Goal: Book appointment/travel/reservation

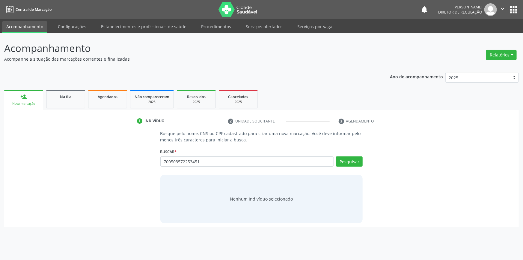
type input "700503572253451"
click at [354, 167] on div "Pesquisar" at bounding box center [348, 163] width 29 height 14
click at [353, 164] on button "Pesquisar" at bounding box center [349, 161] width 27 height 10
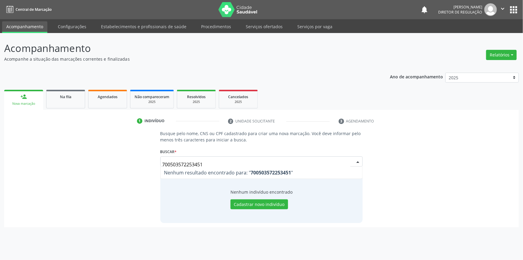
drag, startPoint x: 243, startPoint y: 163, endPoint x: 103, endPoint y: 160, distance: 139.2
click at [104, 160] on div "Busque pelo nome, CNS ou CPF cadastrado para criar uma nova marcação. Você deve…" at bounding box center [261, 176] width 507 height 92
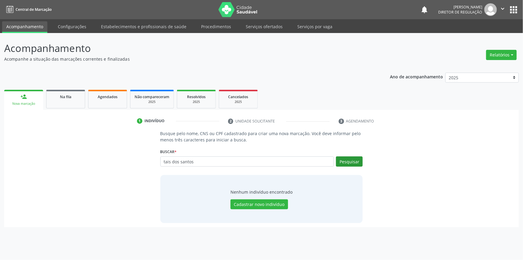
type input "tais dos santos"
click at [356, 163] on button "Pesquisar" at bounding box center [349, 161] width 27 height 10
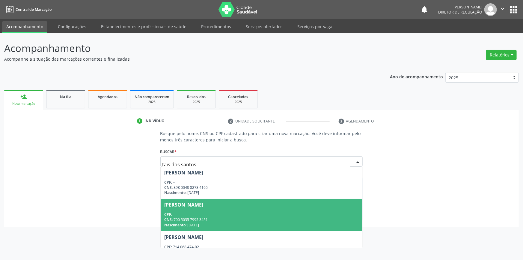
click at [231, 209] on span "[PERSON_NAME] CPF: -- CNS: 700 5035 7995 3451 Nascimento: [DATE]" at bounding box center [262, 215] width 202 height 32
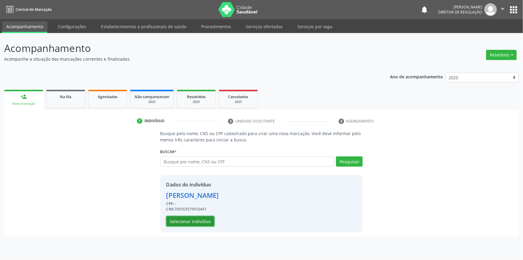
click at [194, 223] on button "Selecionar indivíduo" at bounding box center [190, 221] width 48 height 10
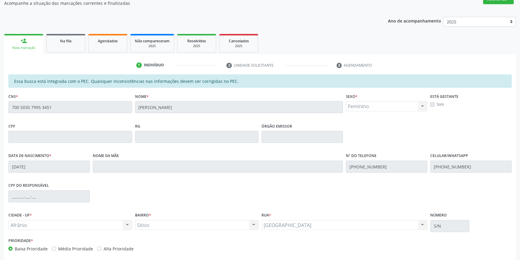
scroll to position [82, 0]
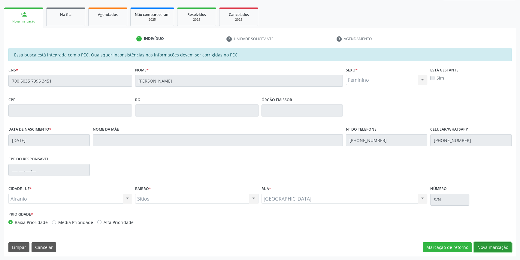
click at [498, 244] on button "Nova marcação" at bounding box center [492, 247] width 38 height 10
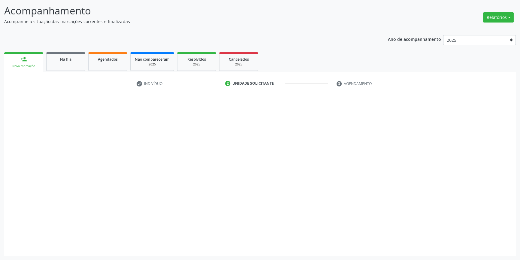
scroll to position [37, 0]
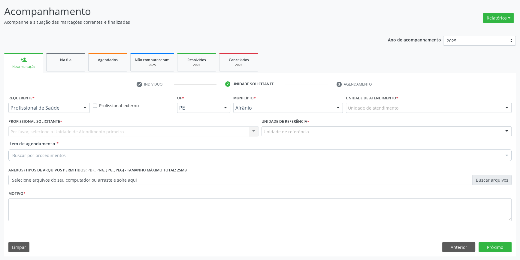
click at [398, 103] on div "Unidade de atendimento" at bounding box center [429, 108] width 166 height 10
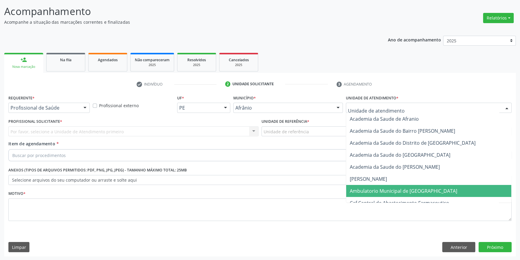
click at [388, 191] on span "Ambulatorio Municipal de [GEOGRAPHIC_DATA]" at bounding box center [402, 190] width 107 height 7
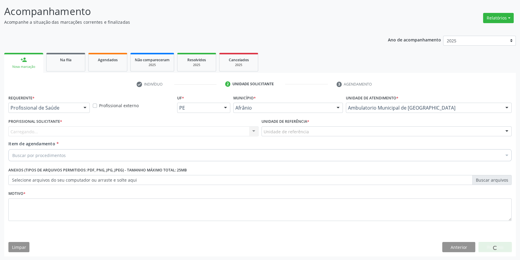
click at [313, 136] on div "Unidade de referência ESF de Extrema ESF de Barra das Melancias ESF [PERSON_NAM…" at bounding box center [386, 131] width 250 height 10
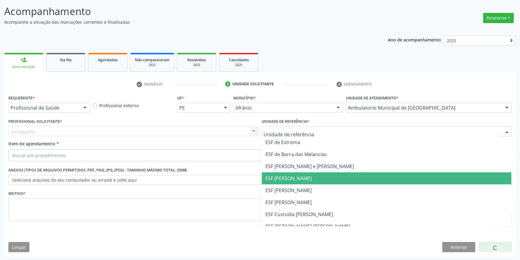
click at [291, 181] on span "ESF [PERSON_NAME]" at bounding box center [386, 178] width 249 height 12
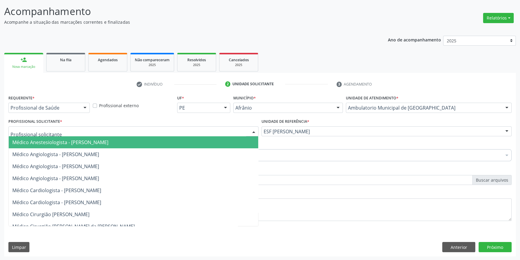
click at [219, 134] on div at bounding box center [133, 131] width 250 height 10
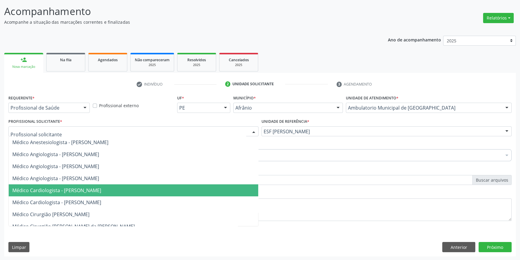
click at [101, 189] on span "Médico Cardiologista - [PERSON_NAME]" at bounding box center [56, 190] width 89 height 7
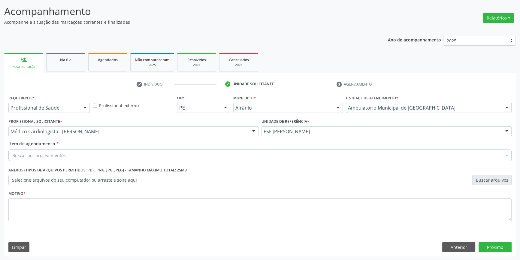
click at [87, 157] on div "Buscar por procedimentos" at bounding box center [259, 155] width 503 height 12
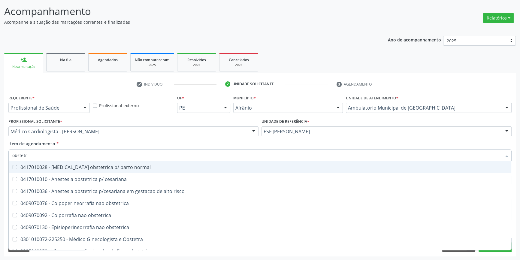
type input "obstetri"
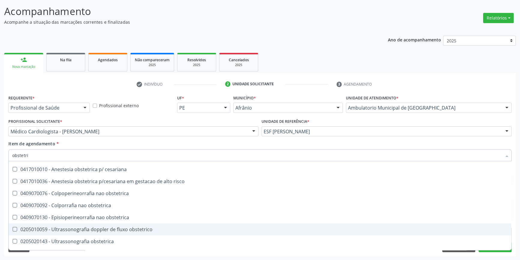
scroll to position [19, 0]
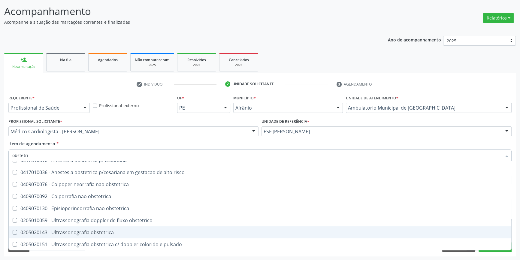
click at [117, 230] on div "0205020143 - Ultrassonografia obstetrica" at bounding box center [259, 232] width 495 height 5
checkbox obstetrica "true"
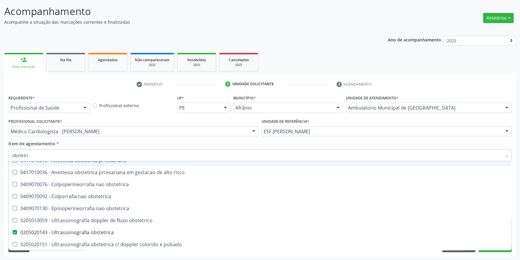
click at [132, 148] on div "Item de agendamento * obstetri Desfazer seleção 0417010028 - [MEDICAL_DATA] obs…" at bounding box center [259, 149] width 503 height 19
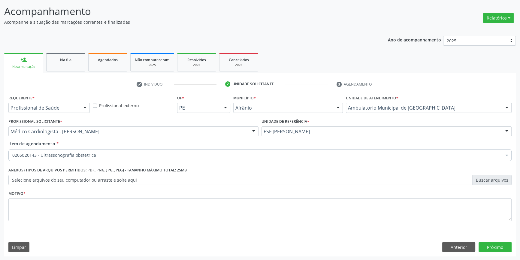
scroll to position [0, 0]
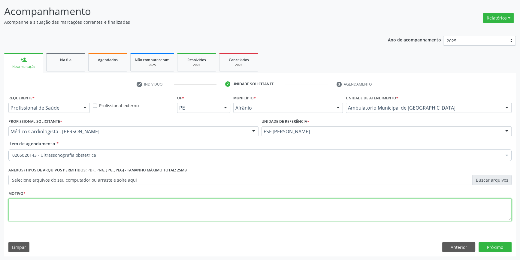
click at [92, 211] on textarea at bounding box center [259, 209] width 503 height 23
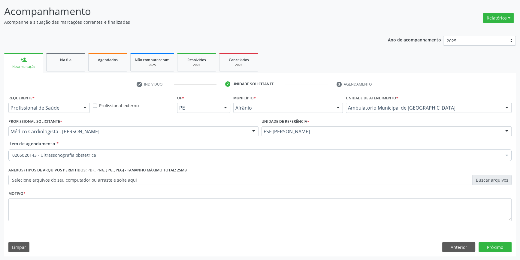
drag, startPoint x: 336, startPoint y: 248, endPoint x: 320, endPoint y: 228, distance: 25.8
click at [335, 248] on div "Limpar Anterior Próximo" at bounding box center [259, 247] width 503 height 10
click at [313, 222] on fieldset "Motivo *" at bounding box center [259, 207] width 503 height 36
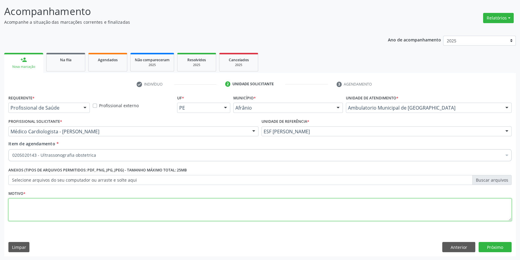
click at [311, 218] on textarea at bounding box center [259, 209] width 503 height 23
click at [299, 210] on textarea at bounding box center [259, 209] width 503 height 23
type textarea "'"
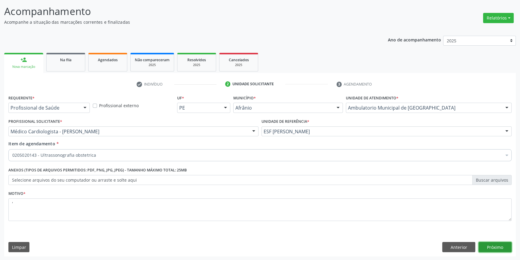
click at [495, 247] on button "Próximo" at bounding box center [494, 247] width 33 height 10
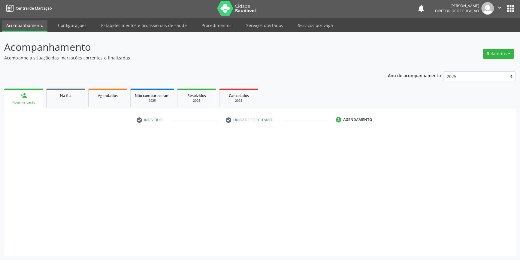
scroll to position [1, 0]
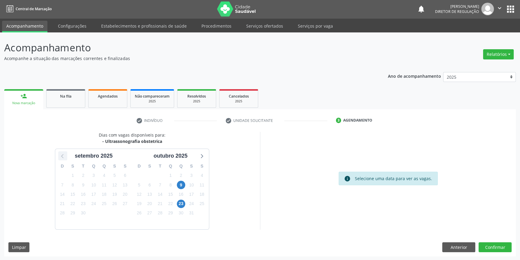
click at [60, 156] on icon at bounding box center [63, 156] width 8 height 8
click at [204, 155] on icon at bounding box center [201, 156] width 8 height 8
click at [114, 190] on span "19" at bounding box center [114, 194] width 8 height 8
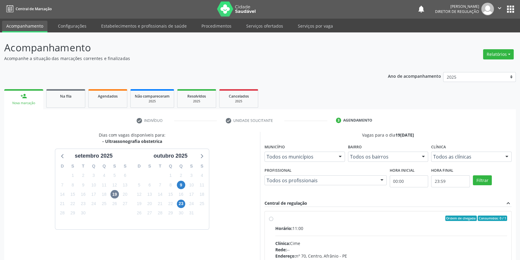
click at [275, 217] on label "Ordem de chegada Consumidos: 0 / 1 Horário: 11:00 Clínica: Cime Rede: -- Endere…" at bounding box center [391, 261] width 232 height 92
click at [272, 217] on input "Ordem de chegada Consumidos: 0 / 1 Horário: 11:00 Clínica: Cime Rede: -- Endere…" at bounding box center [271, 217] width 4 height 5
radio input "true"
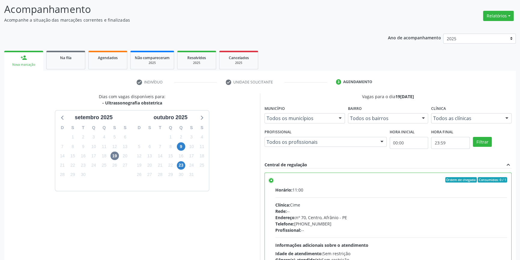
scroll to position [98, 0]
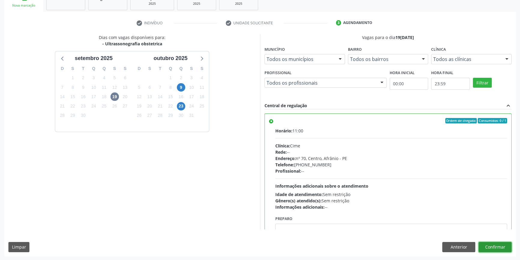
click at [490, 247] on button "Confirmar" at bounding box center [494, 247] width 33 height 10
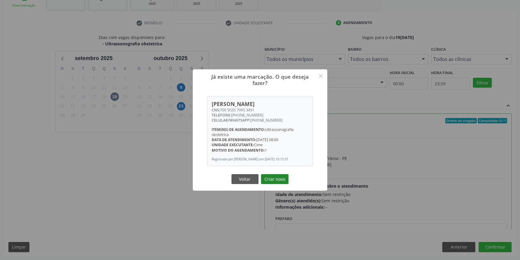
click at [266, 177] on button "Criar novo" at bounding box center [275, 179] width 28 height 10
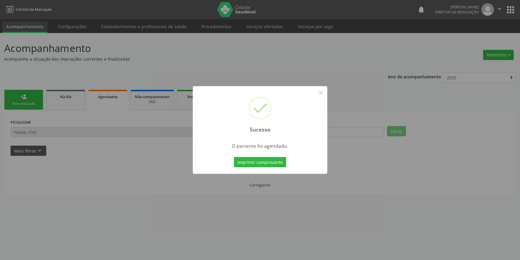
scroll to position [0, 0]
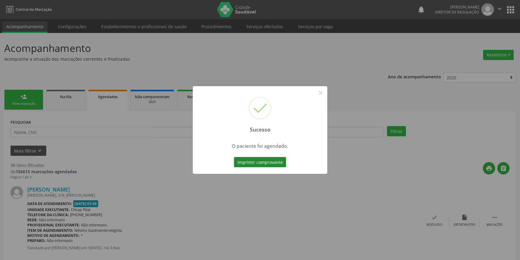
click at [247, 163] on button "Imprimir comprovante" at bounding box center [260, 162] width 52 height 10
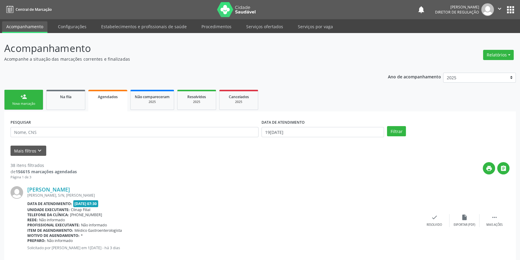
drag, startPoint x: 247, startPoint y: 163, endPoint x: 28, endPoint y: 97, distance: 229.6
click at [28, 97] on link "person_add Nova marcação" at bounding box center [23, 100] width 39 height 20
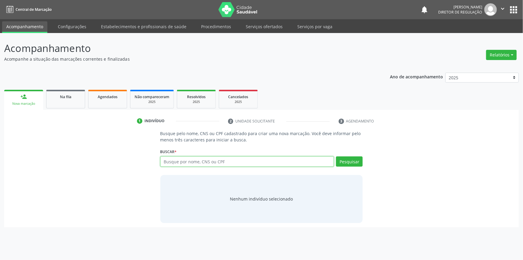
click at [232, 159] on input "text" at bounding box center [247, 161] width 174 height 10
type input "700407988285042"
click at [62, 106] on link "Na fila" at bounding box center [65, 99] width 39 height 19
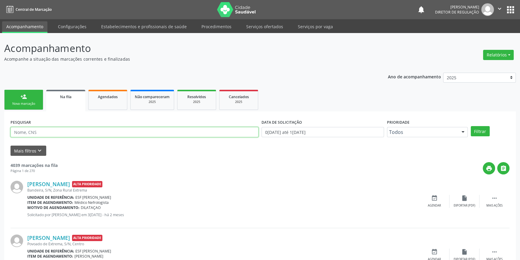
click at [162, 135] on input "text" at bounding box center [134, 132] width 248 height 10
paste input "700407988285042"
type input "700407988285042"
click at [487, 129] on button "Filtrar" at bounding box center [479, 131] width 19 height 10
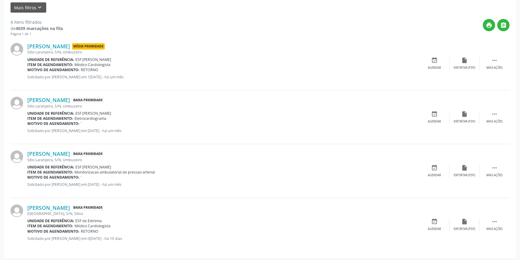
scroll to position [144, 0]
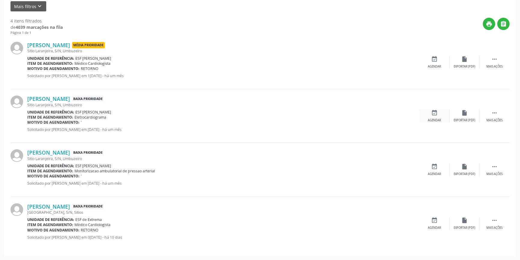
click at [431, 112] on icon "event_available" at bounding box center [434, 112] width 7 height 7
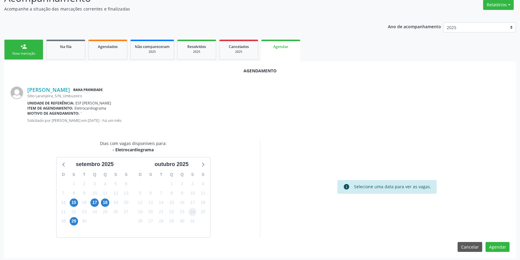
scroll to position [52, 0]
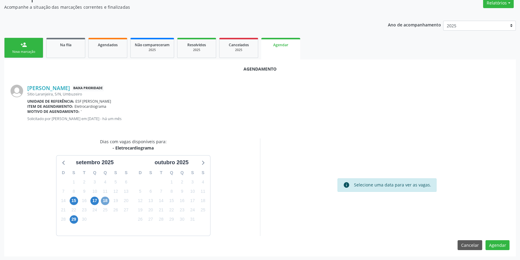
click at [104, 196] on span "18" at bounding box center [105, 200] width 8 height 8
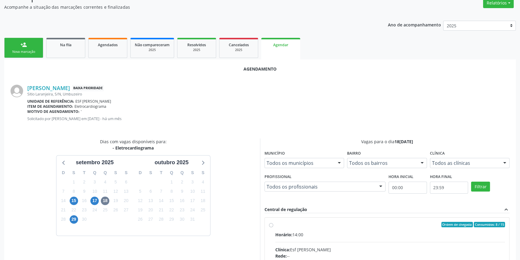
click at [295, 235] on div "Horário: 14:00" at bounding box center [389, 234] width 229 height 6
click at [273, 227] on input "Ordem de chegada Consumidos: 8 / 15 Horário: 14:00 Clínica: Esf [PERSON_NAME] R…" at bounding box center [271, 224] width 4 height 5
radio input "true"
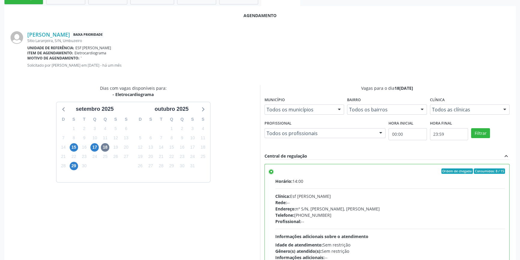
scroll to position [149, 0]
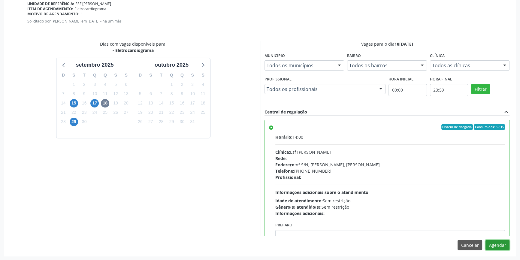
click at [505, 244] on button "Agendar" at bounding box center [497, 245] width 24 height 10
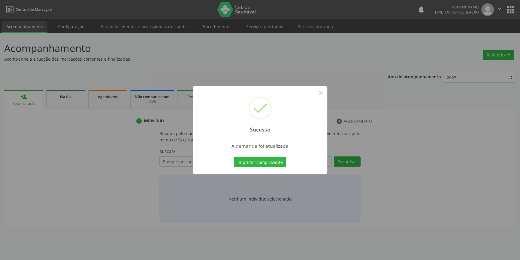
scroll to position [0, 0]
click at [277, 160] on button "Imprimir comprovante" at bounding box center [262, 162] width 52 height 10
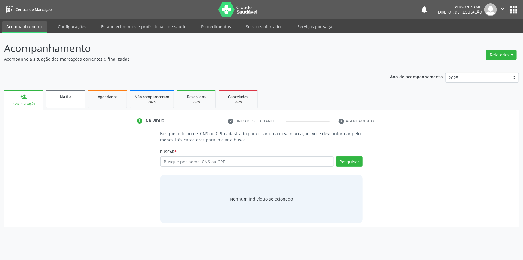
click at [61, 101] on link "Na fila" at bounding box center [65, 99] width 39 height 19
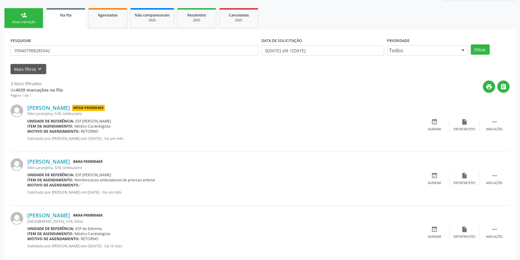
scroll to position [91, 0]
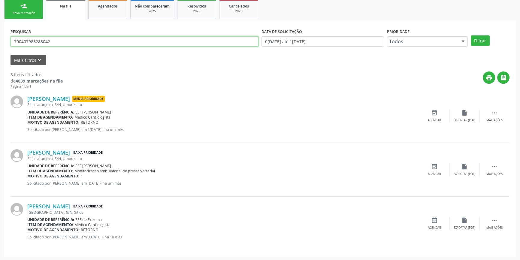
drag, startPoint x: 71, startPoint y: 37, endPoint x: 0, endPoint y: 36, distance: 70.8
click at [0, 36] on div "Acompanhamento Acompanhe a situação das marcações correntes e finalizadas Relat…" at bounding box center [260, 101] width 520 height 318
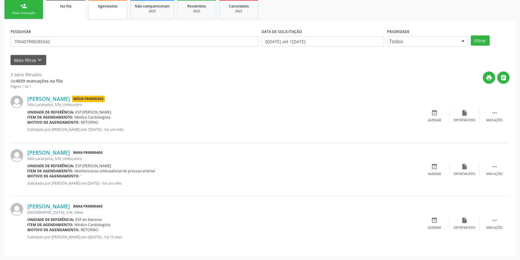
click at [105, 8] on div "Agendados" at bounding box center [108, 6] width 30 height 6
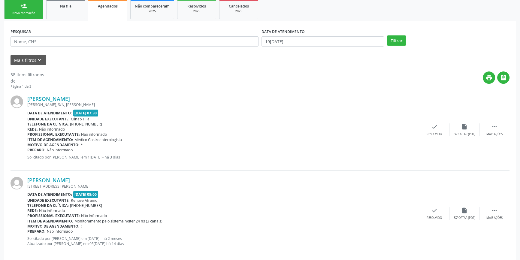
scroll to position [0, 0]
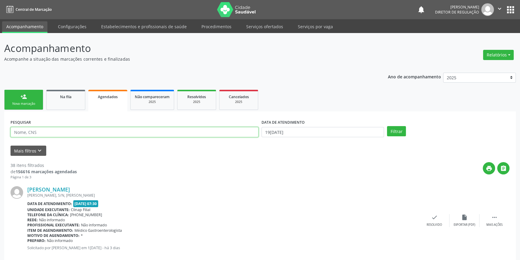
click at [52, 129] on input "text" at bounding box center [134, 132] width 248 height 10
paste input "700407988285042"
type input "700407988285042"
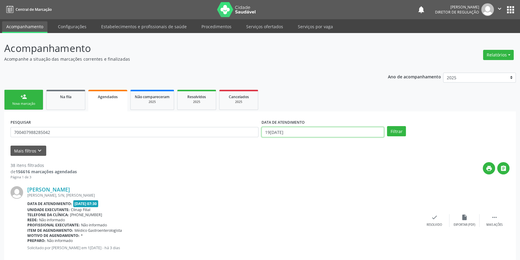
click at [312, 130] on input "19[DATE]" at bounding box center [322, 132] width 122 height 10
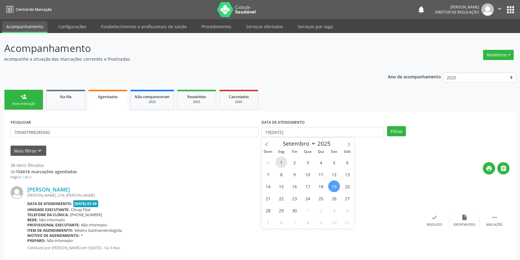
click at [280, 165] on span "1" at bounding box center [281, 162] width 12 height 12
type input "[DATE]"
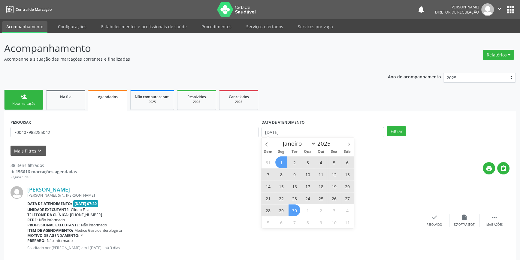
click at [292, 208] on span "30" at bounding box center [294, 210] width 12 height 12
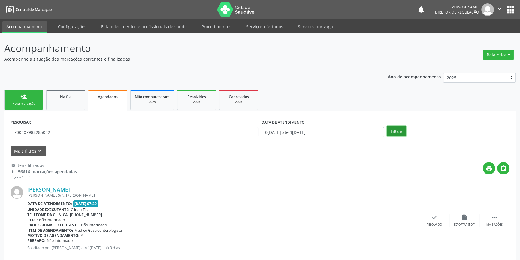
click at [398, 129] on button "Filtrar" at bounding box center [396, 131] width 19 height 10
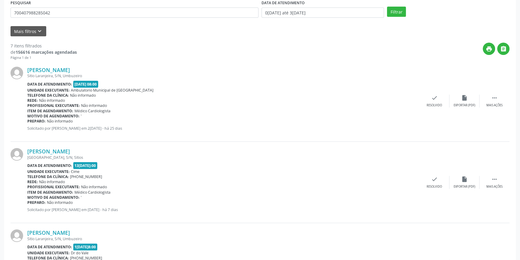
scroll to position [50, 0]
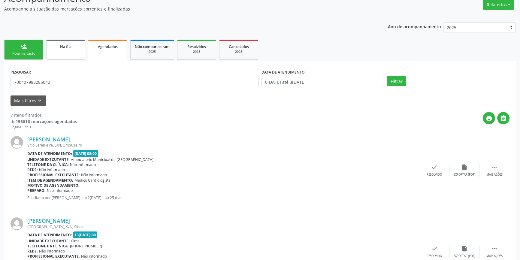
click at [78, 57] on link "Na fila" at bounding box center [65, 50] width 39 height 20
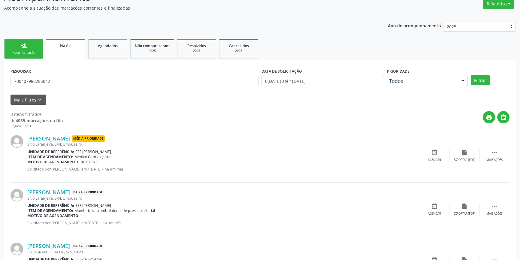
scroll to position [91, 0]
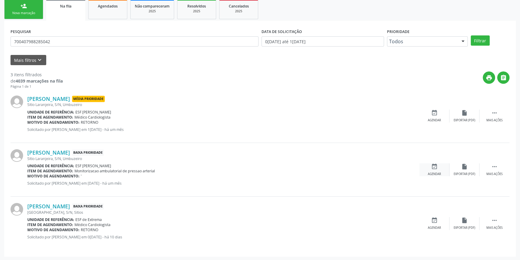
click at [431, 166] on icon "event_available" at bounding box center [434, 166] width 7 height 7
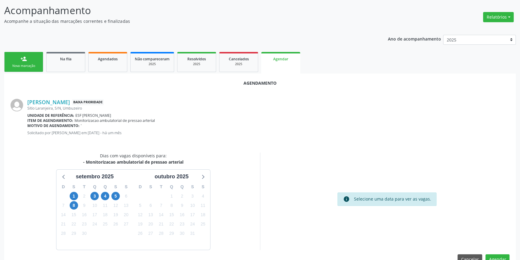
scroll to position [52, 0]
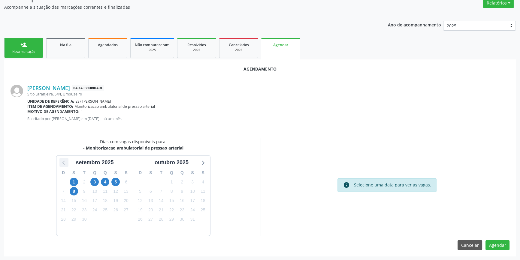
click at [64, 164] on icon at bounding box center [64, 162] width 8 height 8
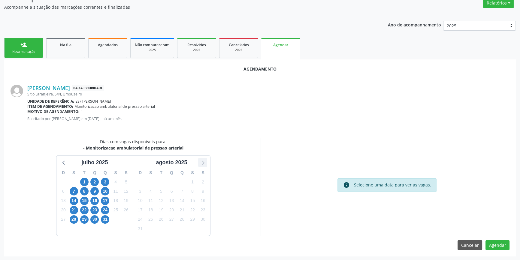
click at [206, 163] on icon at bounding box center [203, 162] width 8 height 8
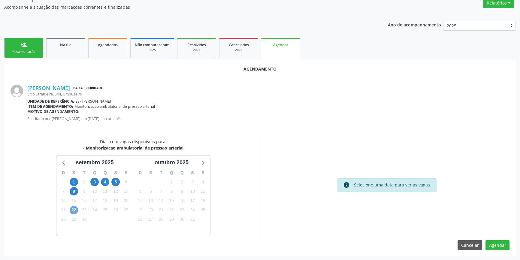
click at [76, 211] on span "22" at bounding box center [74, 210] width 8 height 8
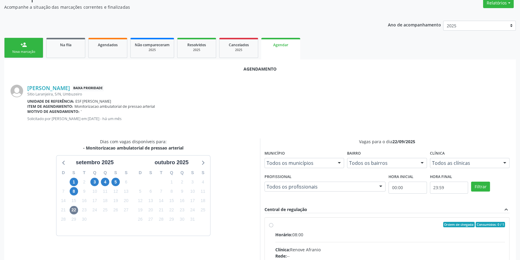
click at [305, 236] on div "Horário: 08:00" at bounding box center [389, 234] width 229 height 6
click at [273, 227] on input "Ordem de chegada Consumidos: 0 / 1 Horário: 08:00 Clínica: Renove Afranio Rede:…" at bounding box center [271, 224] width 4 height 5
radio input "true"
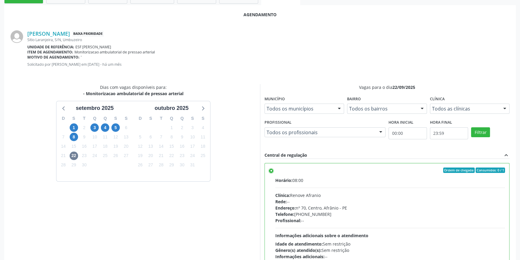
scroll to position [149, 0]
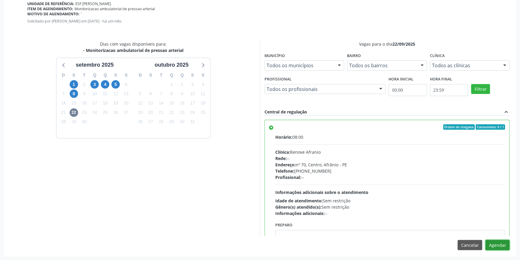
click at [493, 242] on button "Agendar" at bounding box center [497, 245] width 24 height 10
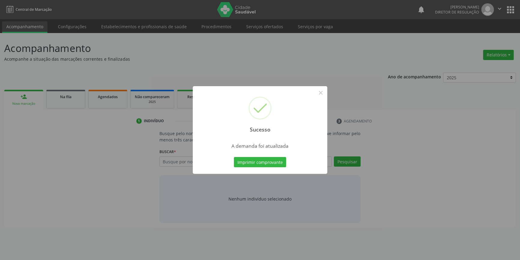
scroll to position [0, 0]
click at [273, 166] on button "Imprimir comprovante" at bounding box center [262, 162] width 52 height 10
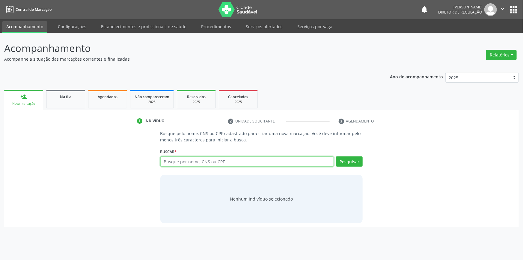
click at [186, 160] on input "text" at bounding box center [247, 161] width 174 height 10
type input "708205181123447"
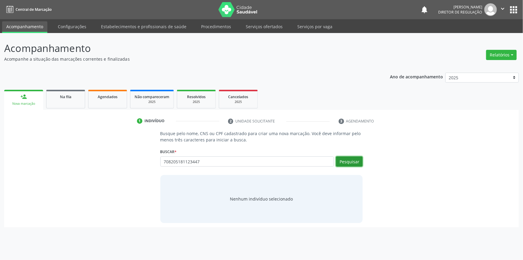
click at [343, 160] on button "Pesquisar" at bounding box center [349, 161] width 27 height 10
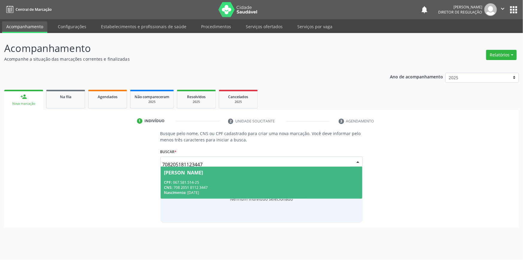
click at [188, 168] on span "[PERSON_NAME] CPF: 067.581.514-25 CNS: 708 2051 8112 3447 Nascimento: 26[DATE]" at bounding box center [262, 182] width 202 height 32
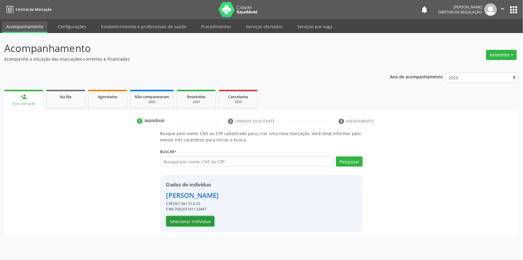
click at [200, 220] on button "Selecionar indivíduo" at bounding box center [190, 221] width 48 height 10
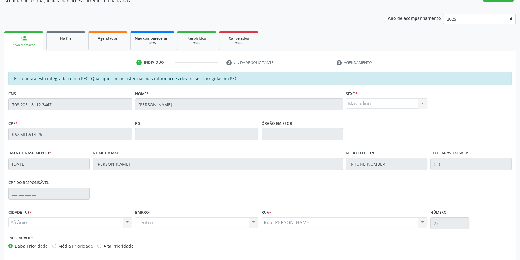
scroll to position [82, 0]
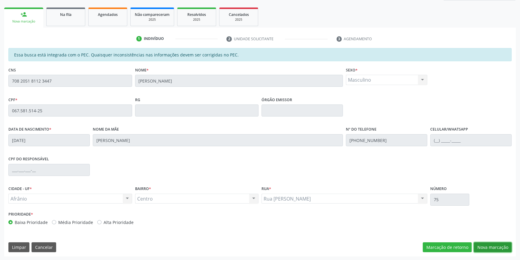
click at [489, 244] on button "Nova marcação" at bounding box center [492, 247] width 38 height 10
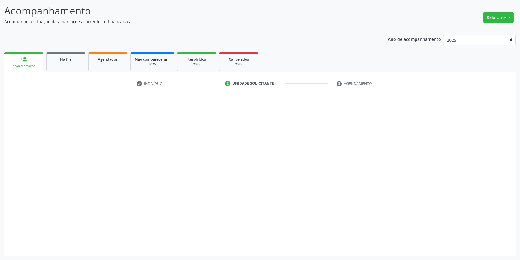
scroll to position [37, 0]
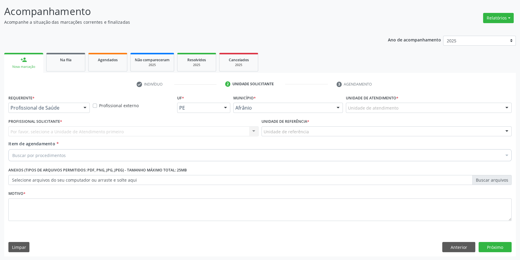
click at [378, 112] on div "Unidade de atendimento" at bounding box center [429, 108] width 166 height 10
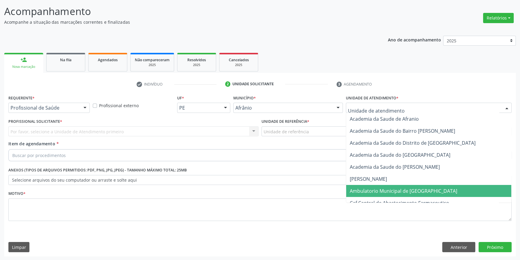
click at [381, 189] on span "Ambulatorio Municipal de [GEOGRAPHIC_DATA]" at bounding box center [402, 190] width 107 height 7
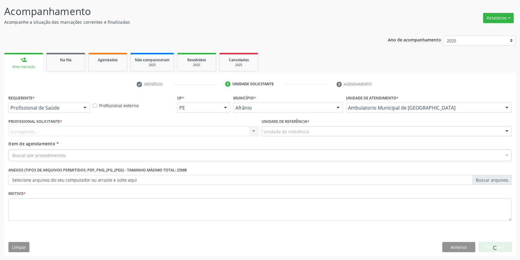
click at [315, 127] on div "Unidade de referência" at bounding box center [386, 131] width 250 height 10
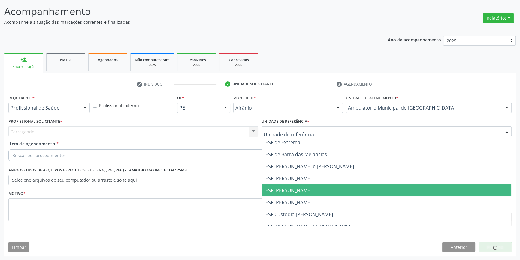
click at [298, 187] on span "ESF [PERSON_NAME]" at bounding box center [288, 190] width 46 height 7
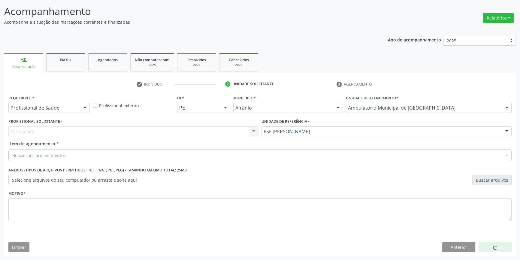
click at [202, 126] on div "Carregando... Nenhum resultado encontrado para: " " Não há nenhuma opção para s…" at bounding box center [133, 131] width 250 height 10
click at [186, 132] on div "Carregando... Nenhum resultado encontrado para: " " Não há nenhuma opção para s…" at bounding box center [133, 131] width 250 height 10
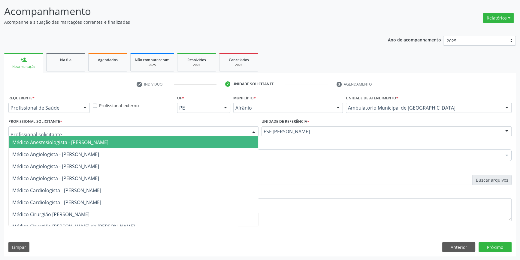
click at [163, 130] on div at bounding box center [133, 131] width 250 height 10
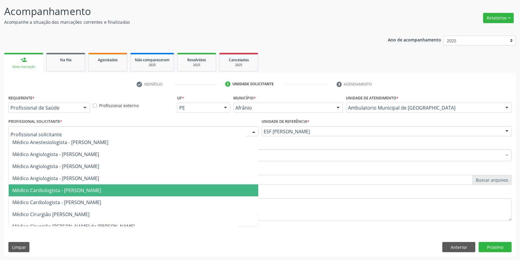
click at [99, 191] on span "Médico Cardiologista - [PERSON_NAME]" at bounding box center [56, 190] width 89 height 7
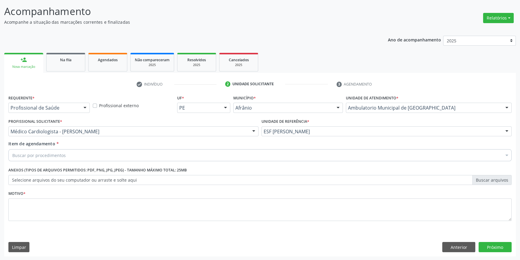
click at [80, 151] on div "Buscar por procedimentos" at bounding box center [259, 155] width 503 height 12
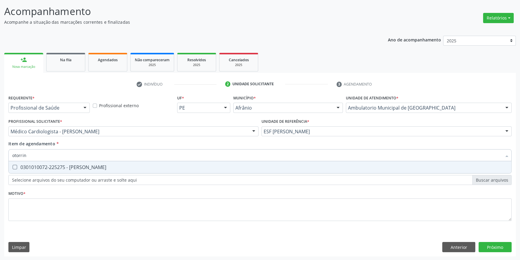
type input "otorrino"
click at [83, 165] on div "0301010072-225275 - [PERSON_NAME]" at bounding box center [259, 167] width 495 height 5
checkbox Otorrinolaringologista "true"
click at [72, 193] on div "Requerente * Profissional de Saúde Profissional de Saúde Paciente Nenhum result…" at bounding box center [259, 161] width 503 height 136
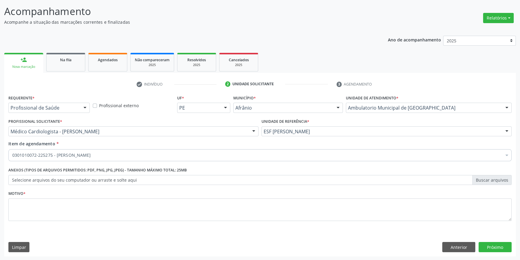
click at [66, 200] on div "0301010072-225275 - [PERSON_NAME]" at bounding box center [259, 199] width 495 height 5
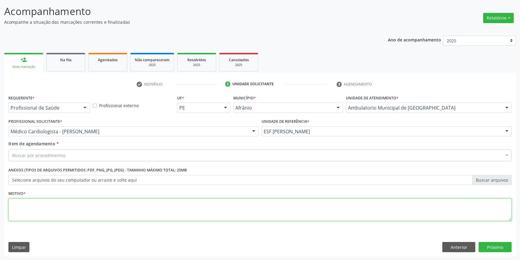
click at [63, 204] on textarea at bounding box center [259, 209] width 503 height 23
type textarea "'"
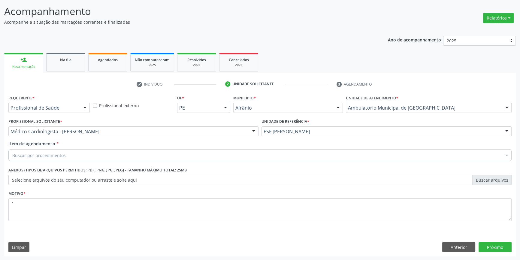
click at [81, 153] on div "Buscar por procedimentos" at bounding box center [259, 155] width 503 height 12
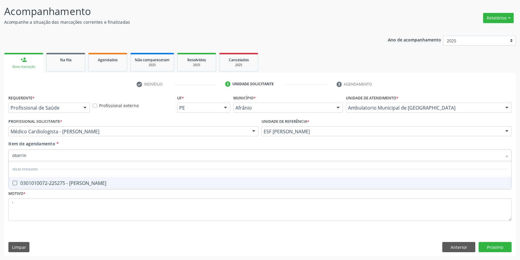
type input "otorrino"
click at [108, 181] on div "0301010072-225275 - [PERSON_NAME]" at bounding box center [259, 183] width 495 height 5
checkbox Otorrinolaringologista "true"
click at [496, 246] on div "Requerente * Profissional de Saúde Profissional de Saúde Paciente Nenhum result…" at bounding box center [259, 174] width 511 height 163
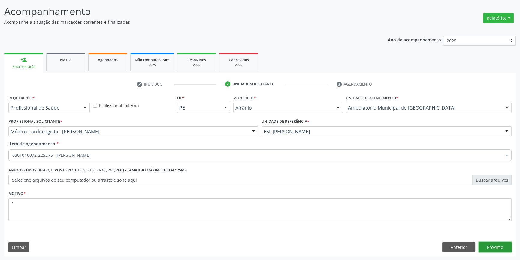
click at [506, 246] on button "Próximo" at bounding box center [494, 247] width 33 height 10
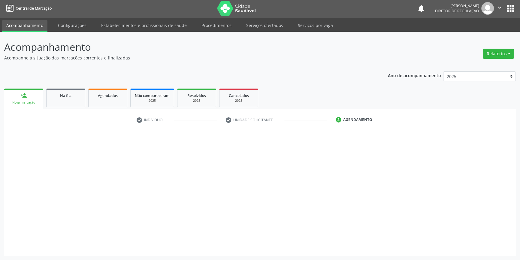
scroll to position [1, 0]
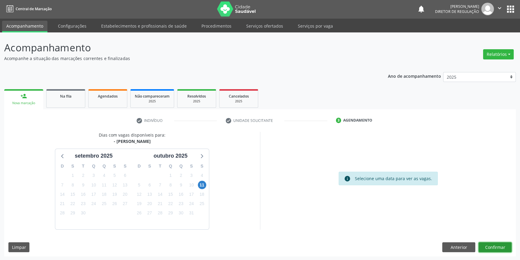
click at [495, 248] on button "Confirmar" at bounding box center [494, 247] width 33 height 10
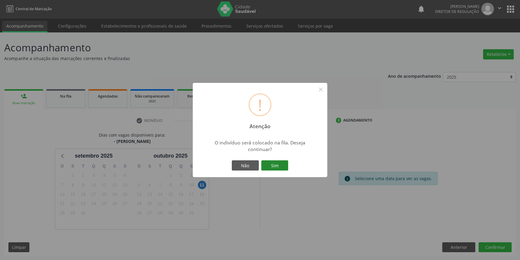
click at [280, 163] on button "Sim" at bounding box center [274, 165] width 27 height 10
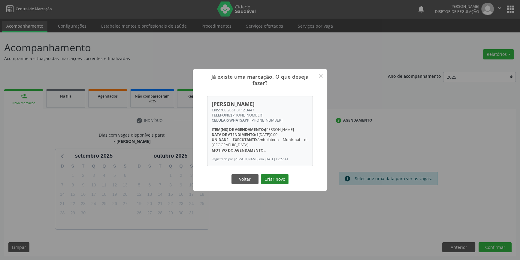
click at [275, 184] on button "Criar novo" at bounding box center [275, 179] width 28 height 10
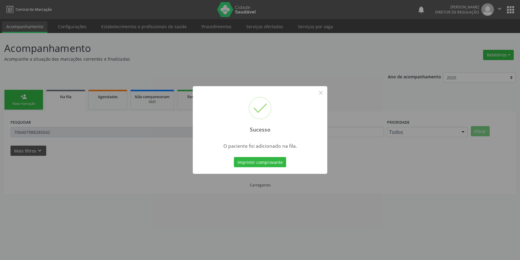
scroll to position [0, 0]
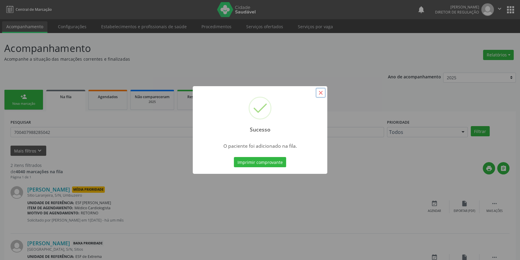
click at [319, 95] on button "×" at bounding box center [320, 93] width 10 height 10
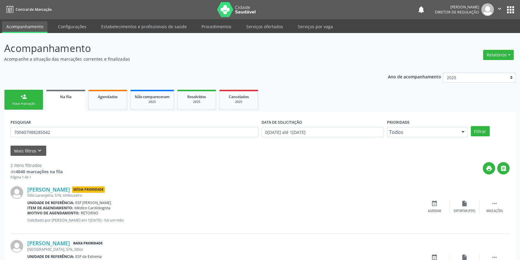
click at [26, 99] on div "person_add" at bounding box center [23, 96] width 7 height 7
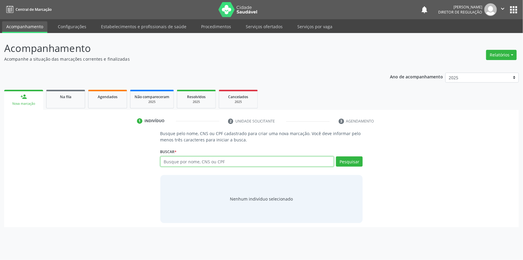
click at [206, 164] on input "text" at bounding box center [247, 161] width 174 height 10
type input "709001868180814"
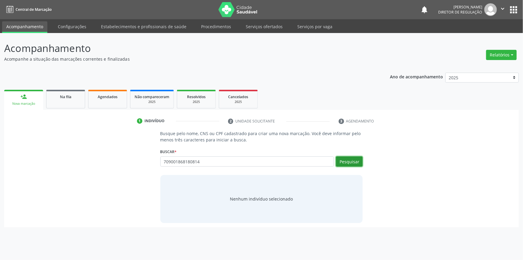
click at [352, 158] on button "Pesquisar" at bounding box center [349, 161] width 27 height 10
type input "709001868180814"
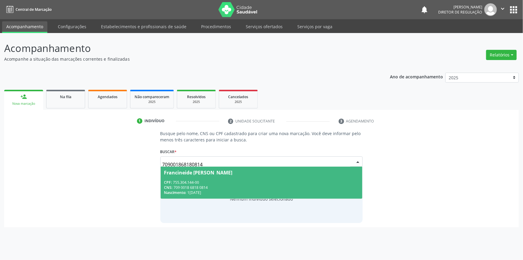
click at [287, 172] on div "Francineide [PERSON_NAME]" at bounding box center [261, 172] width 195 height 5
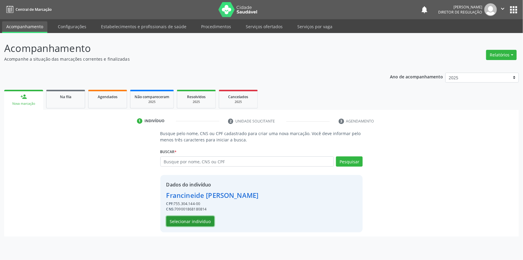
click at [202, 217] on button "Selecionar indivíduo" at bounding box center [190, 221] width 48 height 10
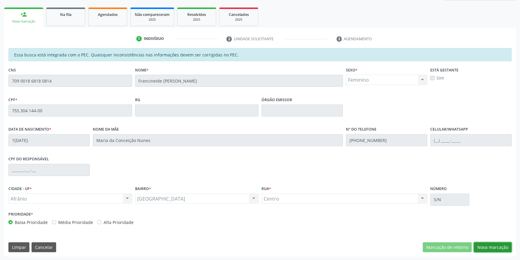
click at [484, 244] on button "Nova marcação" at bounding box center [492, 247] width 38 height 10
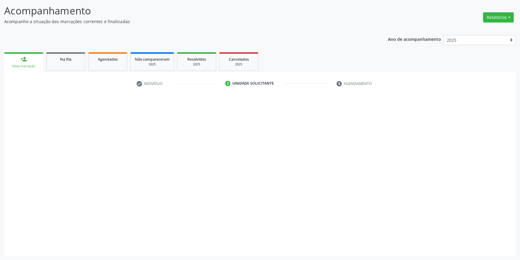
scroll to position [37, 0]
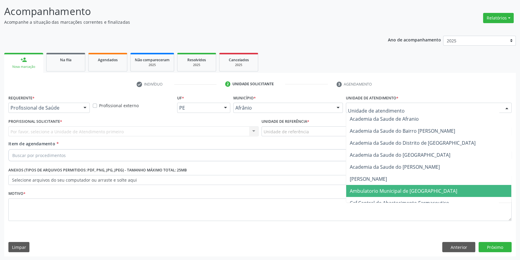
click at [372, 187] on span "Ambulatorio Municipal de [GEOGRAPHIC_DATA]" at bounding box center [402, 190] width 107 height 7
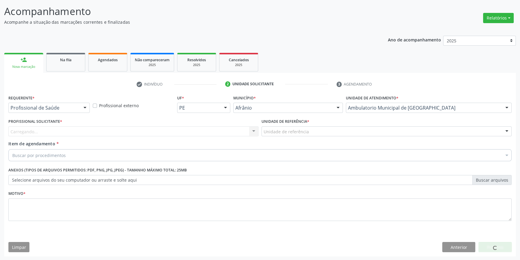
drag, startPoint x: 316, startPoint y: 131, endPoint x: 311, endPoint y: 144, distance: 13.0
click at [315, 131] on div "Unidade de referência" at bounding box center [386, 131] width 250 height 10
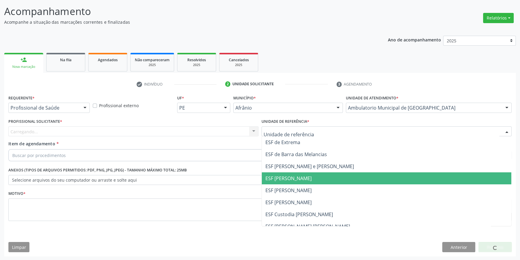
click at [306, 184] on span "ESF [PERSON_NAME]" at bounding box center [386, 190] width 249 height 12
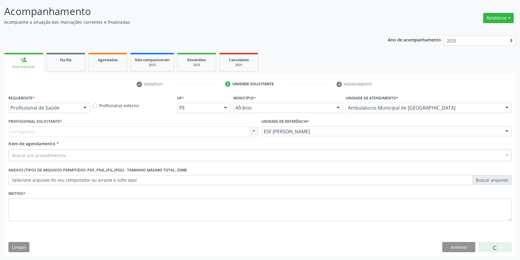
click at [228, 137] on div "Profissional Solicitante * [GEOGRAPHIC_DATA]... Nenhum resultado encontrado par…" at bounding box center [133, 128] width 253 height 23
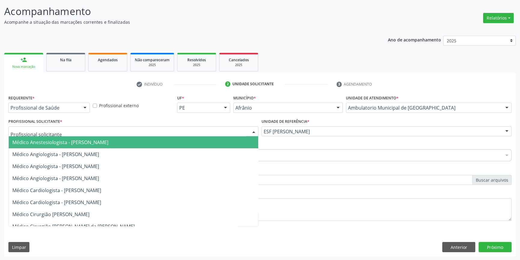
click at [76, 133] on div at bounding box center [133, 131] width 250 height 10
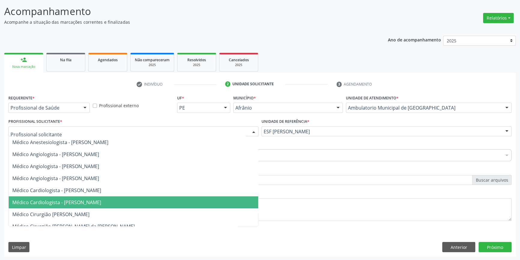
click at [78, 200] on span "Médico Cardiologista - [PERSON_NAME]" at bounding box center [56, 202] width 89 height 7
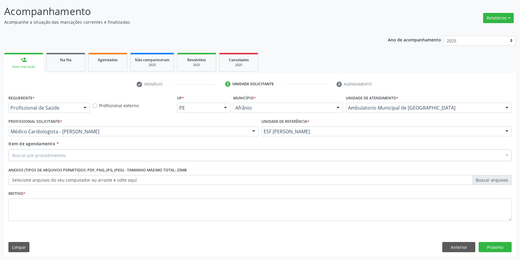
click at [66, 155] on div "Buscar por procedimentos" at bounding box center [259, 155] width 503 height 12
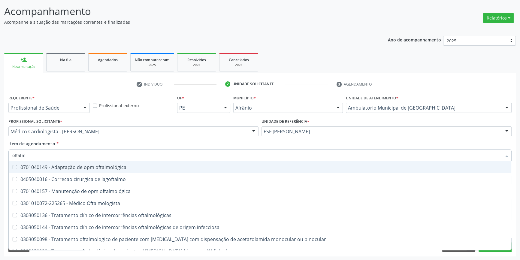
type input "oftalmo"
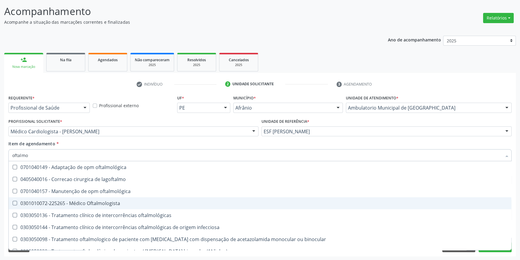
click at [106, 201] on div "0301010072-225265 - Médico Oftalmologista" at bounding box center [259, 203] width 495 height 5
checkbox Oftalmologista "true"
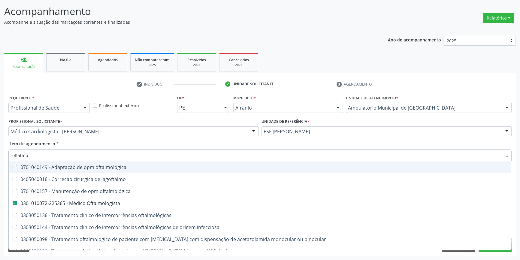
click at [126, 147] on div "Item de agendamento * oftalmo Desfazer seleção 0701040149 - Adaptação de opm of…" at bounding box center [259, 149] width 503 height 19
checkbox lagoftalmo "true"
checkbox Oftalmologista "false"
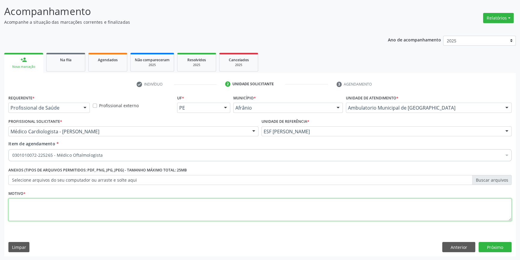
click at [68, 198] on textarea at bounding box center [259, 209] width 503 height 23
type textarea "'"
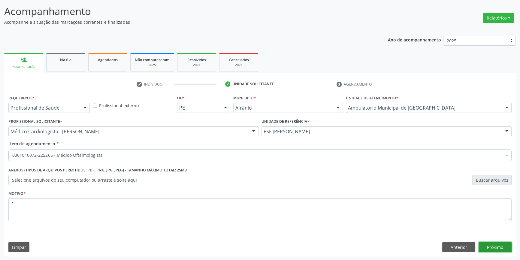
click at [491, 249] on button "Próximo" at bounding box center [494, 247] width 33 height 10
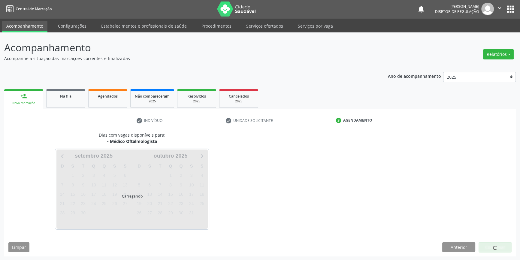
scroll to position [18, 0]
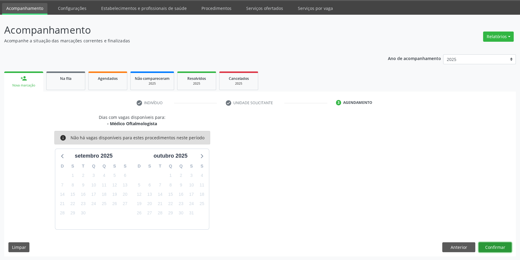
click at [491, 249] on button "Confirmar" at bounding box center [494, 247] width 33 height 10
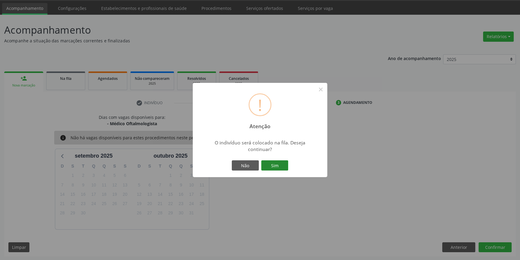
click at [279, 162] on button "Sim" at bounding box center [274, 165] width 27 height 10
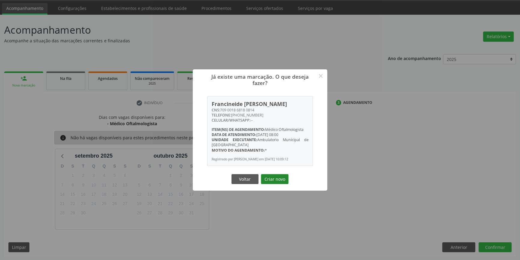
click at [267, 178] on button "Criar novo" at bounding box center [275, 179] width 28 height 10
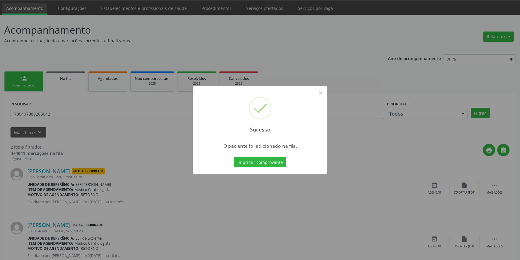
scroll to position [0, 0]
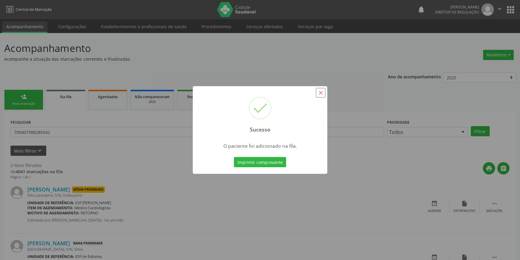
click at [320, 90] on button "×" at bounding box center [320, 93] width 10 height 10
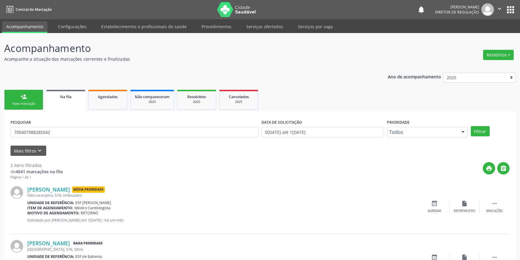
click at [27, 103] on div "Nova marcação" at bounding box center [24, 103] width 30 height 4
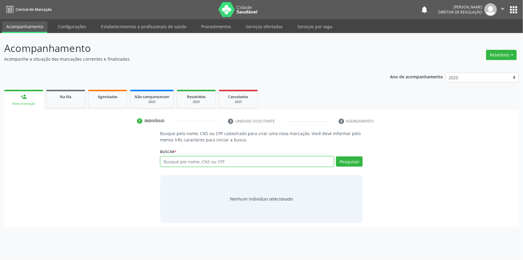
click at [224, 164] on input "text" at bounding box center [247, 161] width 174 height 10
type input "02877238440"
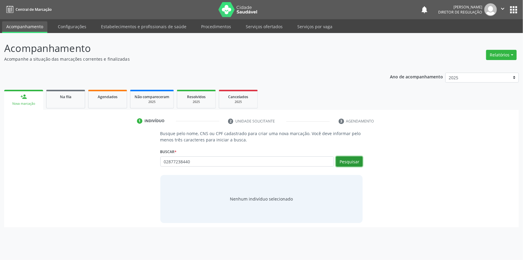
click at [357, 160] on button "Pesquisar" at bounding box center [349, 161] width 27 height 10
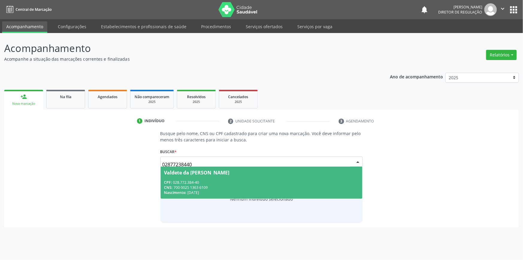
click at [262, 177] on span "Valdete da [PERSON_NAME] CPF: 028.772.384-40 CNS: 700 0025 1363 6109 Nascimento…" at bounding box center [262, 182] width 202 height 32
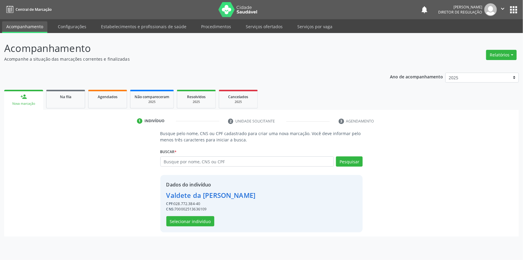
click at [198, 214] on div "Dados do indivíduo [PERSON_NAME] CPF: 028.772.384-40 CNS: 700002513636109 Selec…" at bounding box center [210, 203] width 89 height 45
click at [198, 216] on button "Selecionar indivíduo" at bounding box center [190, 221] width 48 height 10
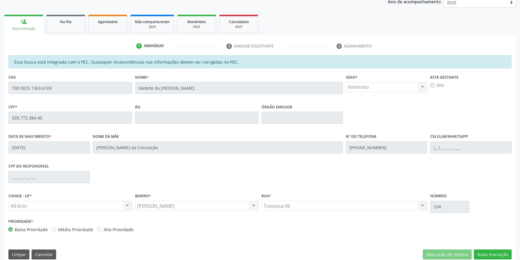
scroll to position [82, 0]
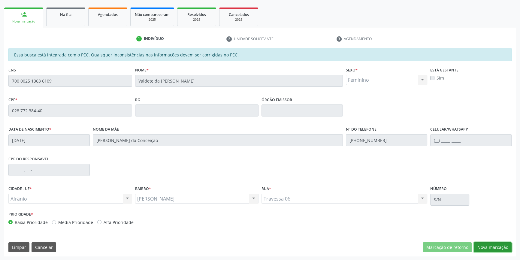
click at [486, 244] on button "Nova marcação" at bounding box center [492, 247] width 38 height 10
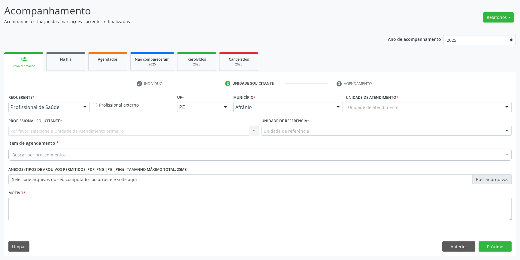
scroll to position [37, 0]
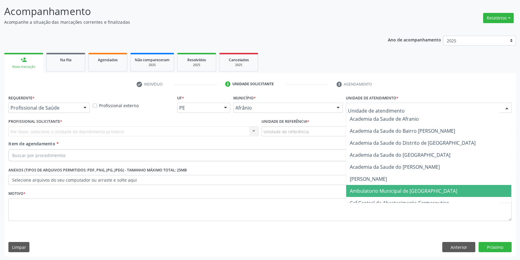
click at [371, 190] on span "Ambulatorio Municipal de [GEOGRAPHIC_DATA]" at bounding box center [402, 190] width 107 height 7
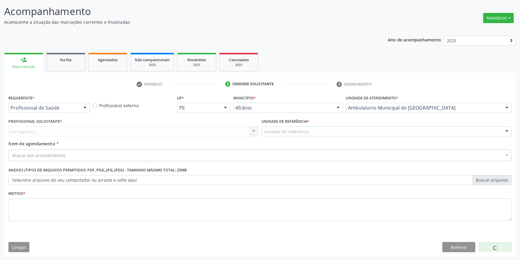
click at [309, 131] on div "Unidade de referência" at bounding box center [386, 131] width 250 height 10
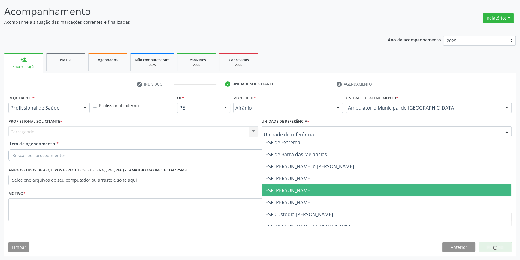
click at [297, 194] on span "ESF [PERSON_NAME]" at bounding box center [386, 190] width 249 height 12
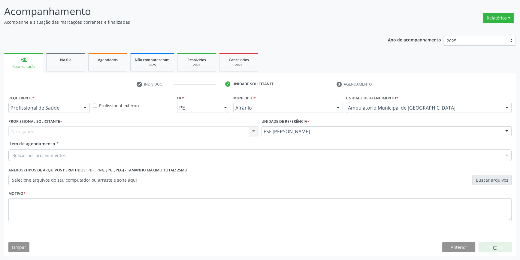
click at [212, 129] on div "Carregando... Nenhum resultado encontrado para: " " Não há nenhuma opção para s…" at bounding box center [133, 131] width 250 height 10
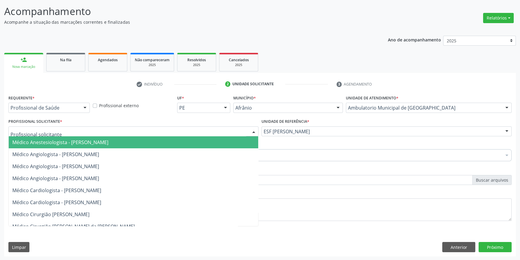
click at [212, 129] on div at bounding box center [133, 131] width 250 height 10
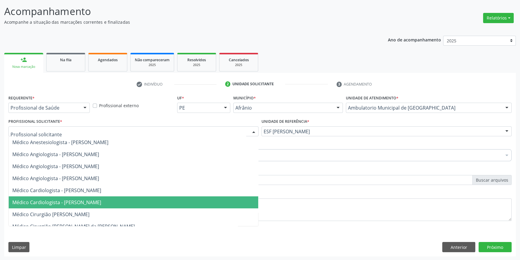
click at [98, 199] on span "Médico Cardiologista - [PERSON_NAME]" at bounding box center [56, 202] width 89 height 7
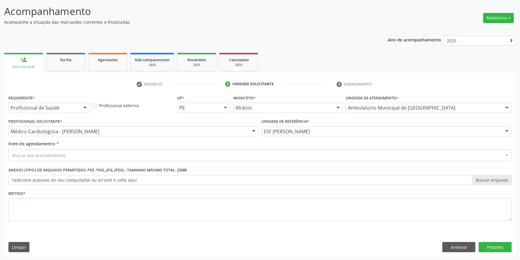
click at [89, 156] on div "Buscar por procedimentos" at bounding box center [259, 155] width 503 height 12
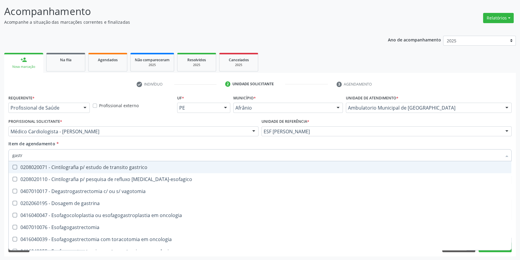
type input "[MEDICAL_DATA]"
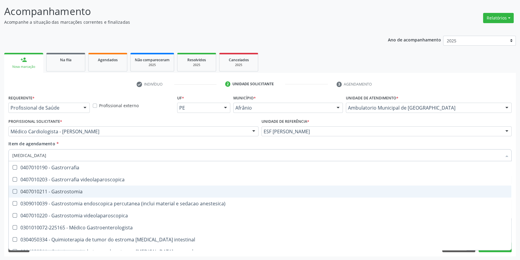
scroll to position [109, 0]
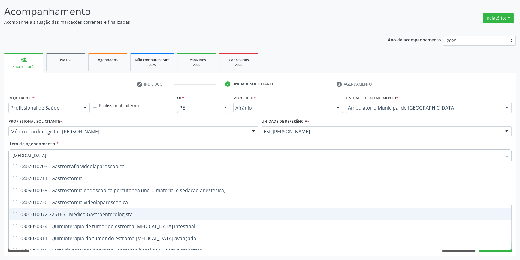
click at [117, 215] on div "0301010072-225165 - Médico Gastroenterologista" at bounding box center [259, 214] width 495 height 5
checkbox Gastroenterologista "true"
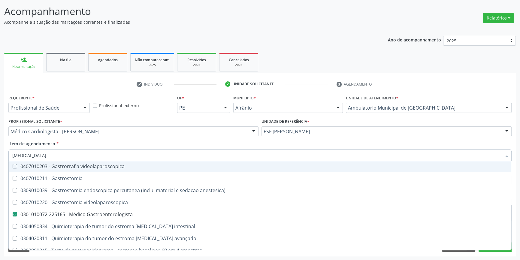
click at [145, 146] on div "Item de agendamento * [MEDICAL_DATA] Desfazer seleção 0208020110 - Cintilografi…" at bounding box center [259, 149] width 503 height 19
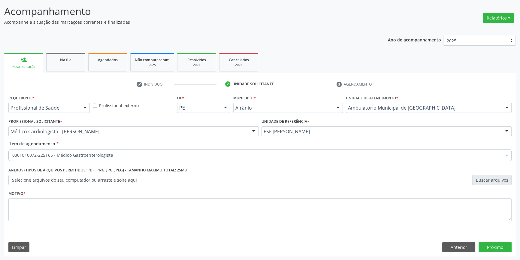
scroll to position [0, 0]
click at [463, 249] on button "Anterior" at bounding box center [458, 247] width 33 height 10
